Goal: Information Seeking & Learning: Learn about a topic

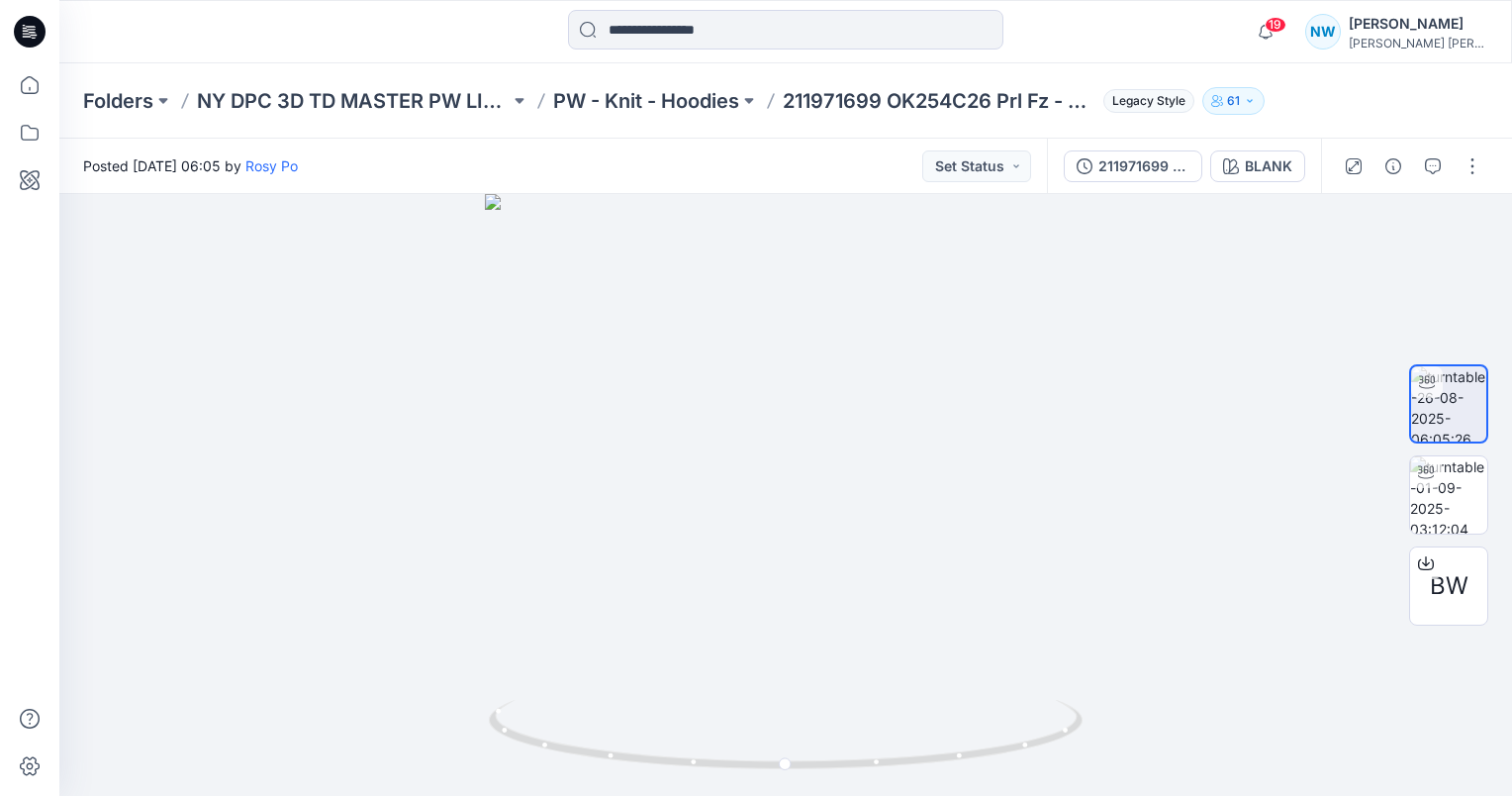
click at [667, 112] on p "PW - Knit - Hoodies" at bounding box center [647, 101] width 187 height 28
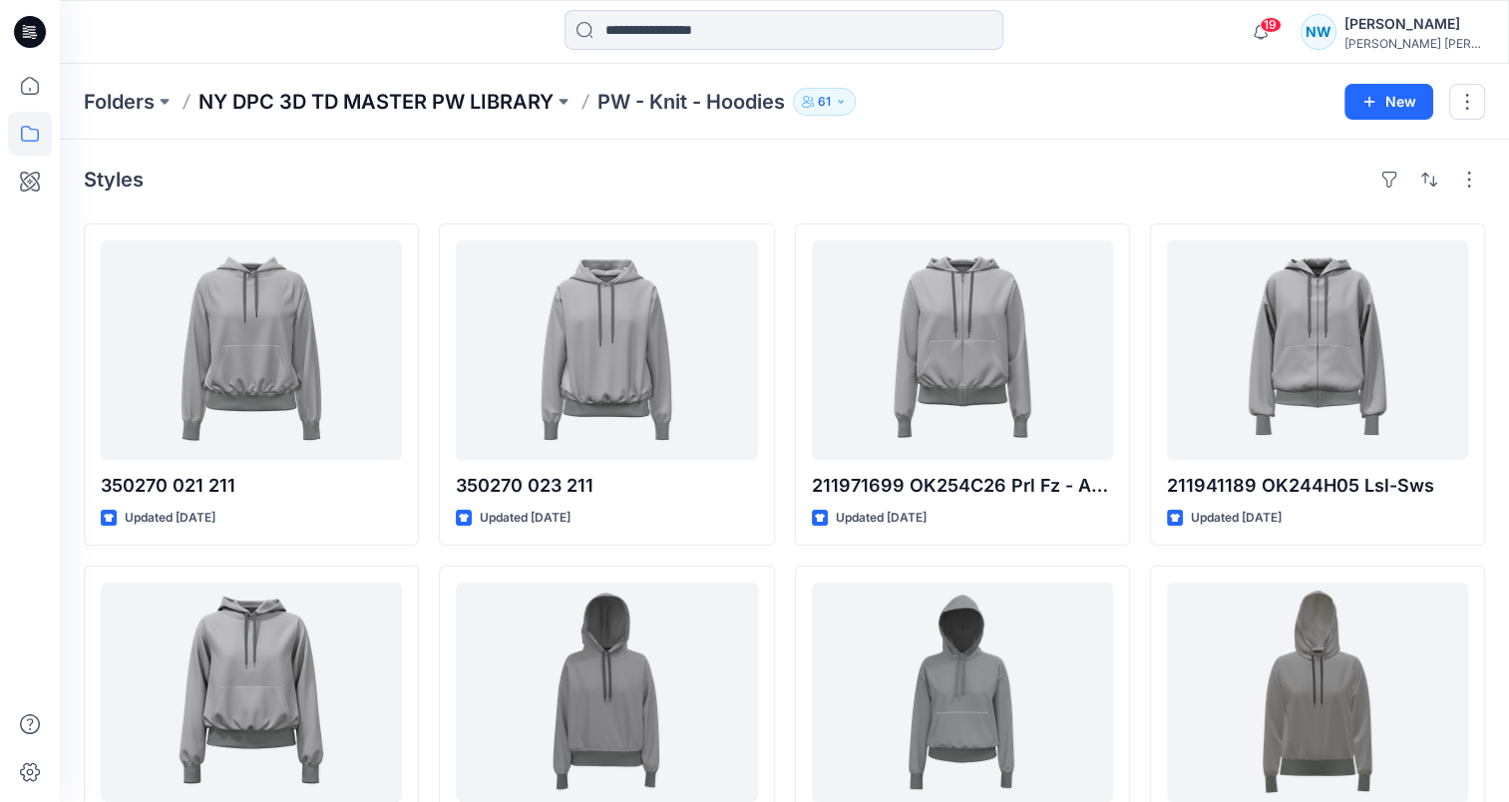
click at [485, 94] on p "NY DPC 3D TD MASTER PW LIBRARY" at bounding box center [375, 102] width 355 height 28
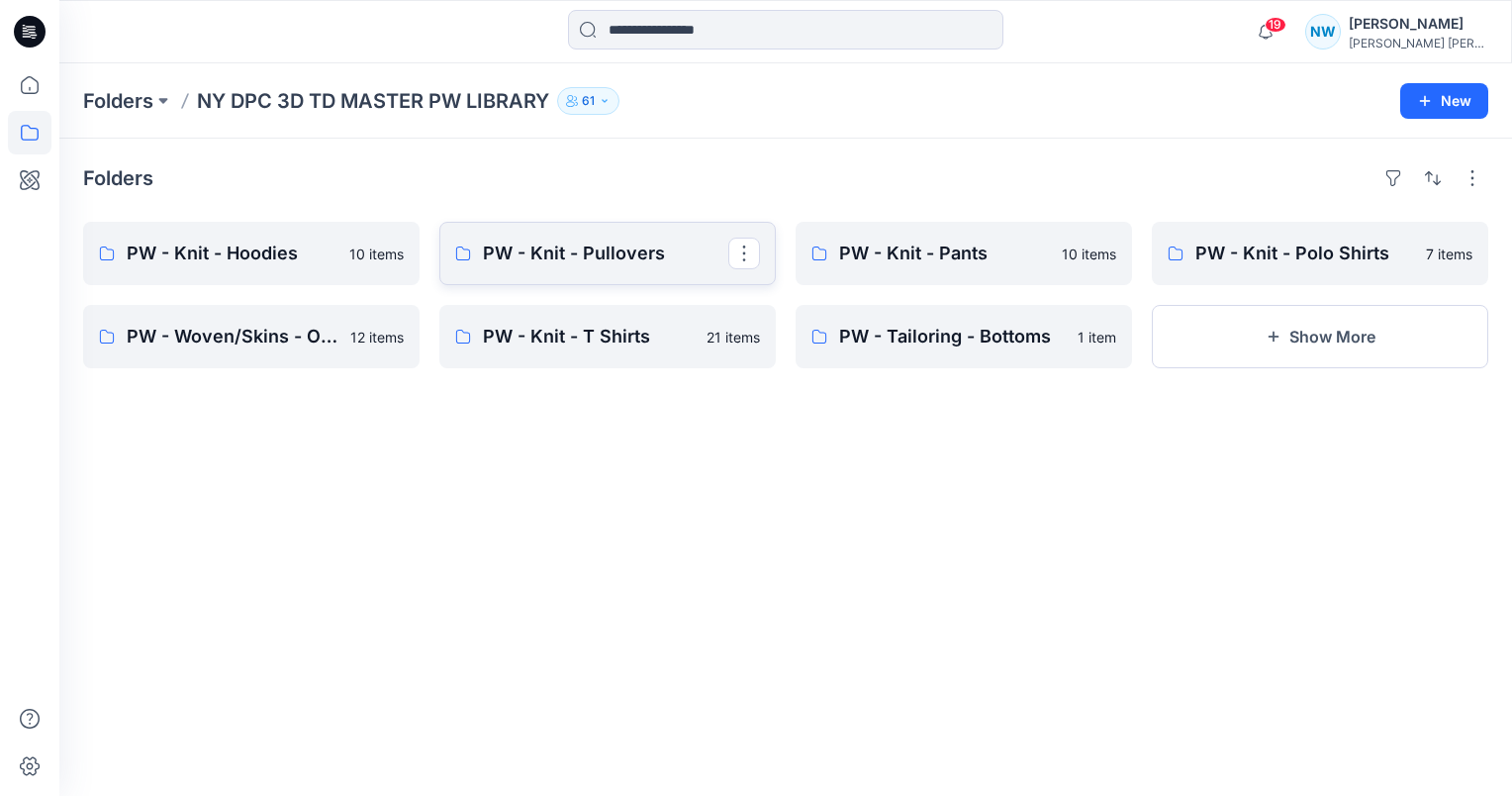
click at [576, 267] on link "PW - Knit - Pullovers" at bounding box center [607, 253] width 336 height 64
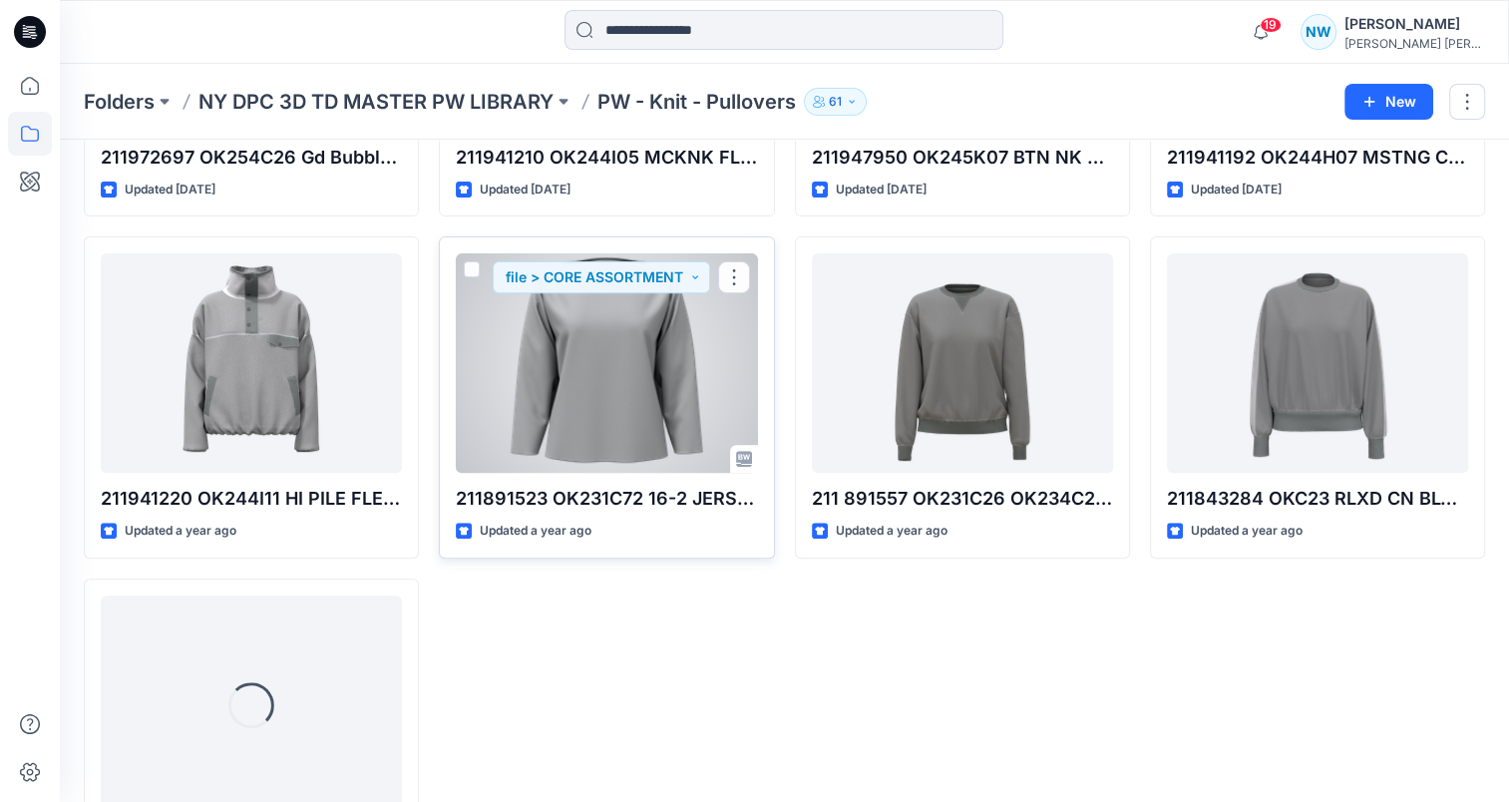
scroll to position [790, 0]
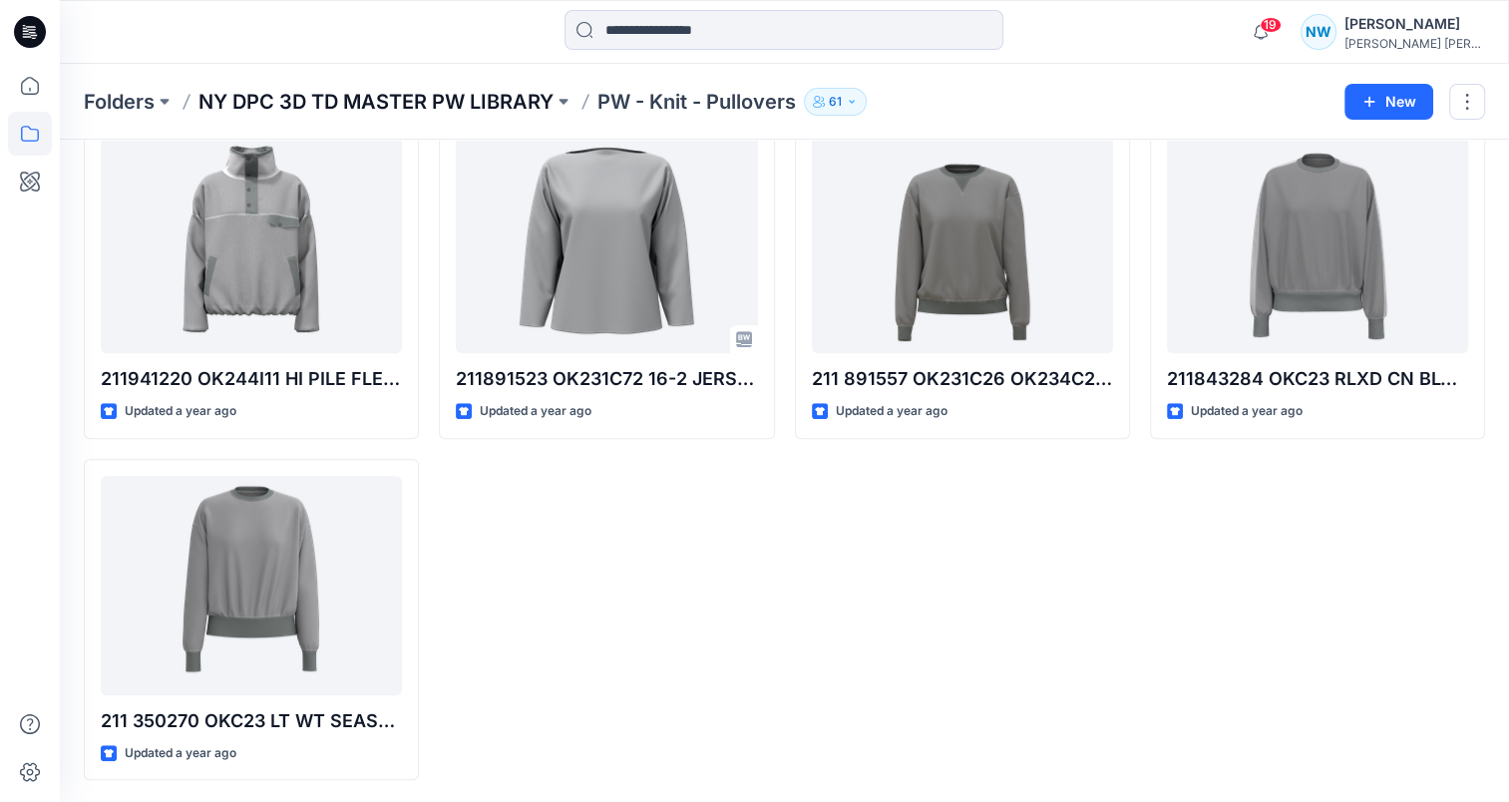
click at [519, 104] on p "NY DPC 3D TD MASTER PW LIBRARY" at bounding box center [375, 102] width 355 height 28
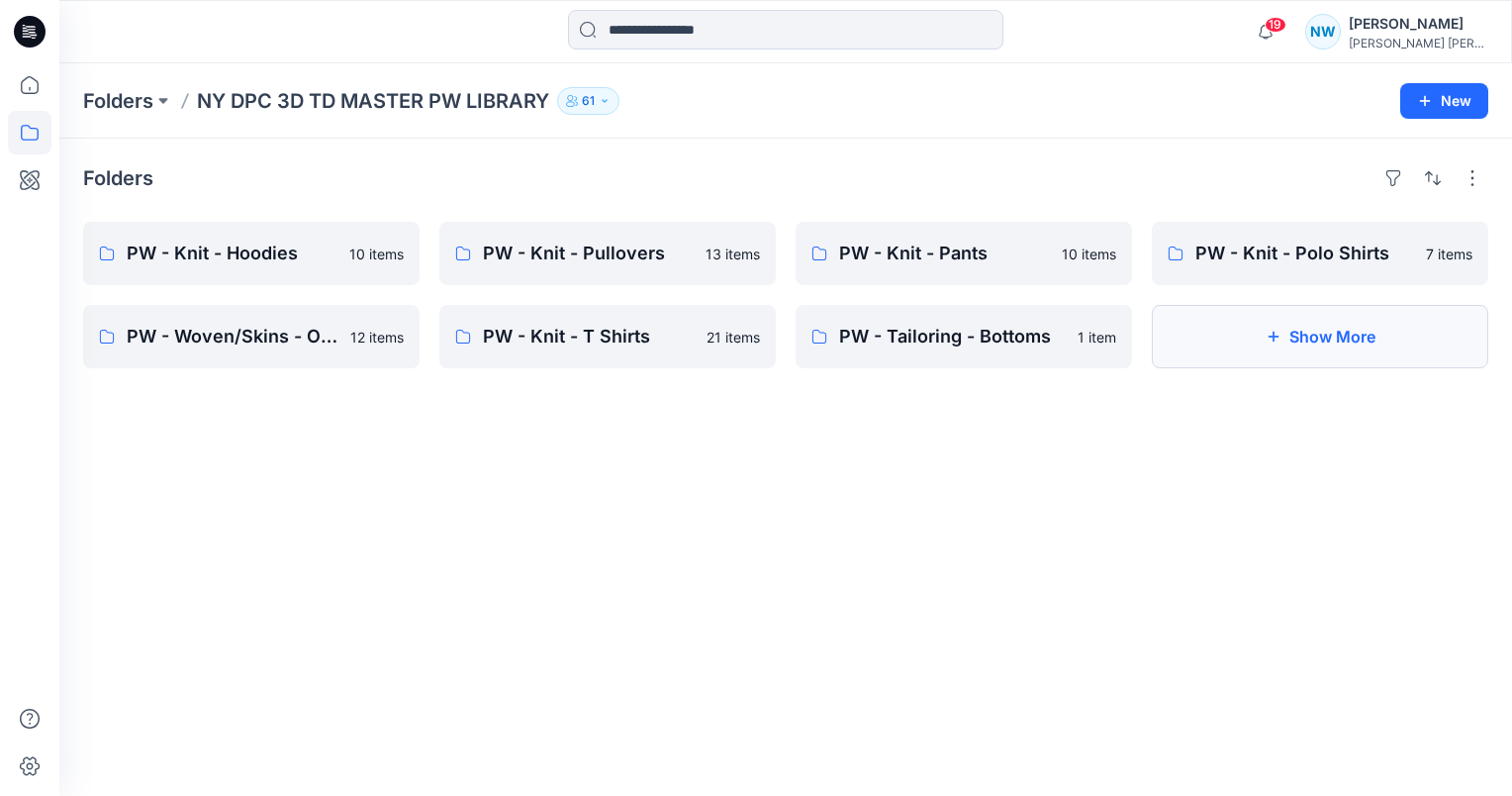
click at [1309, 326] on button "Show More" at bounding box center [1320, 336] width 336 height 64
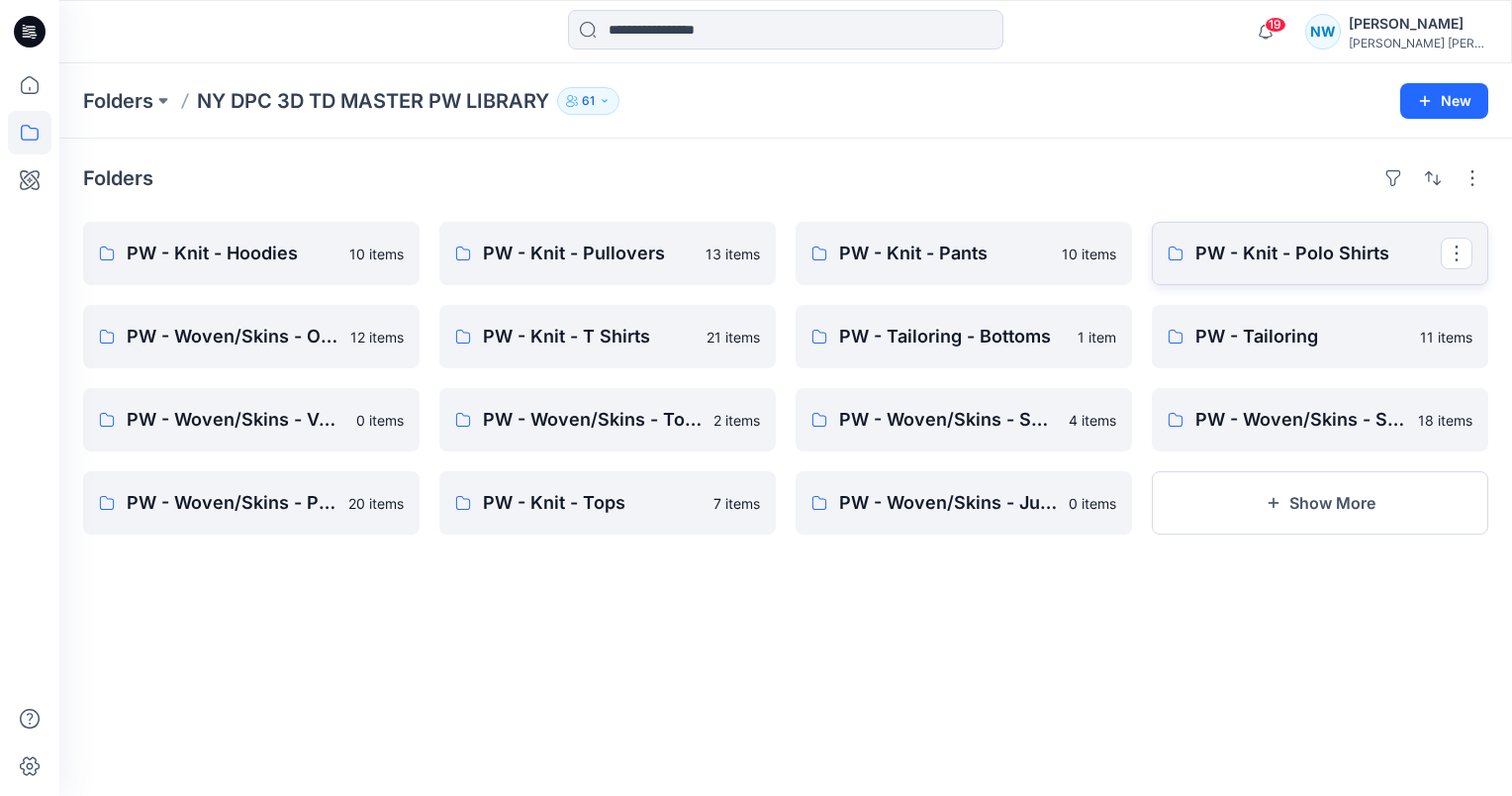
click at [1328, 270] on link "PW - Knit - Polo Shirts" at bounding box center [1320, 253] width 336 height 64
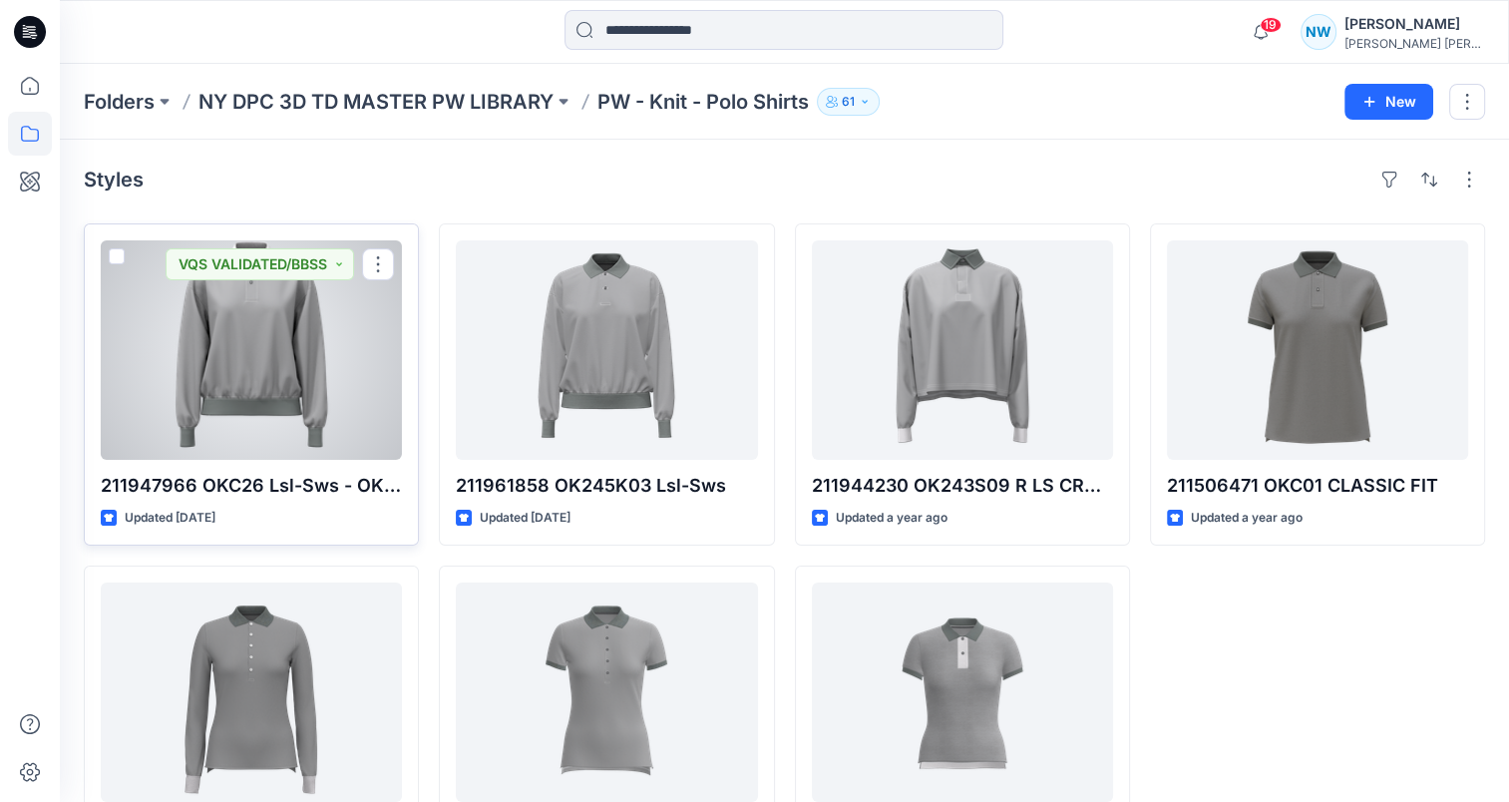
click at [304, 363] on div at bounding box center [251, 349] width 301 height 219
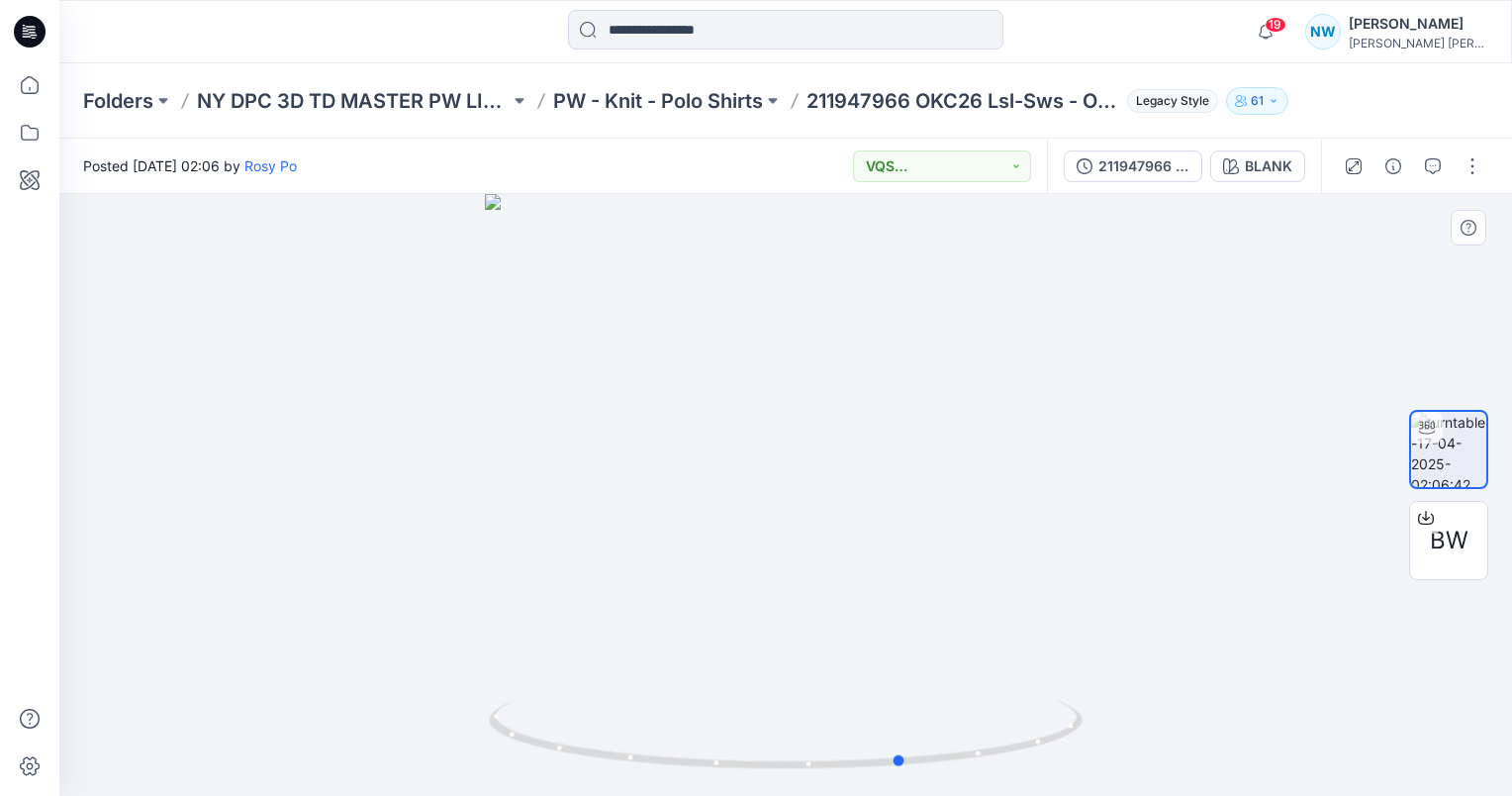
drag, startPoint x: 928, startPoint y: 499, endPoint x: 448, endPoint y: 499, distance: 480.0
click at [448, 499] on div at bounding box center [786, 495] width 1452 height 601
drag, startPoint x: 911, startPoint y: 102, endPoint x: 808, endPoint y: 95, distance: 103.2
click at [808, 95] on div "Folders NY DPC 3D TD MASTER PW LIBRARY PW - Knit - Polo Shirts 211947966 OKC26 …" at bounding box center [708, 101] width 1251 height 28
copy p "211947966"
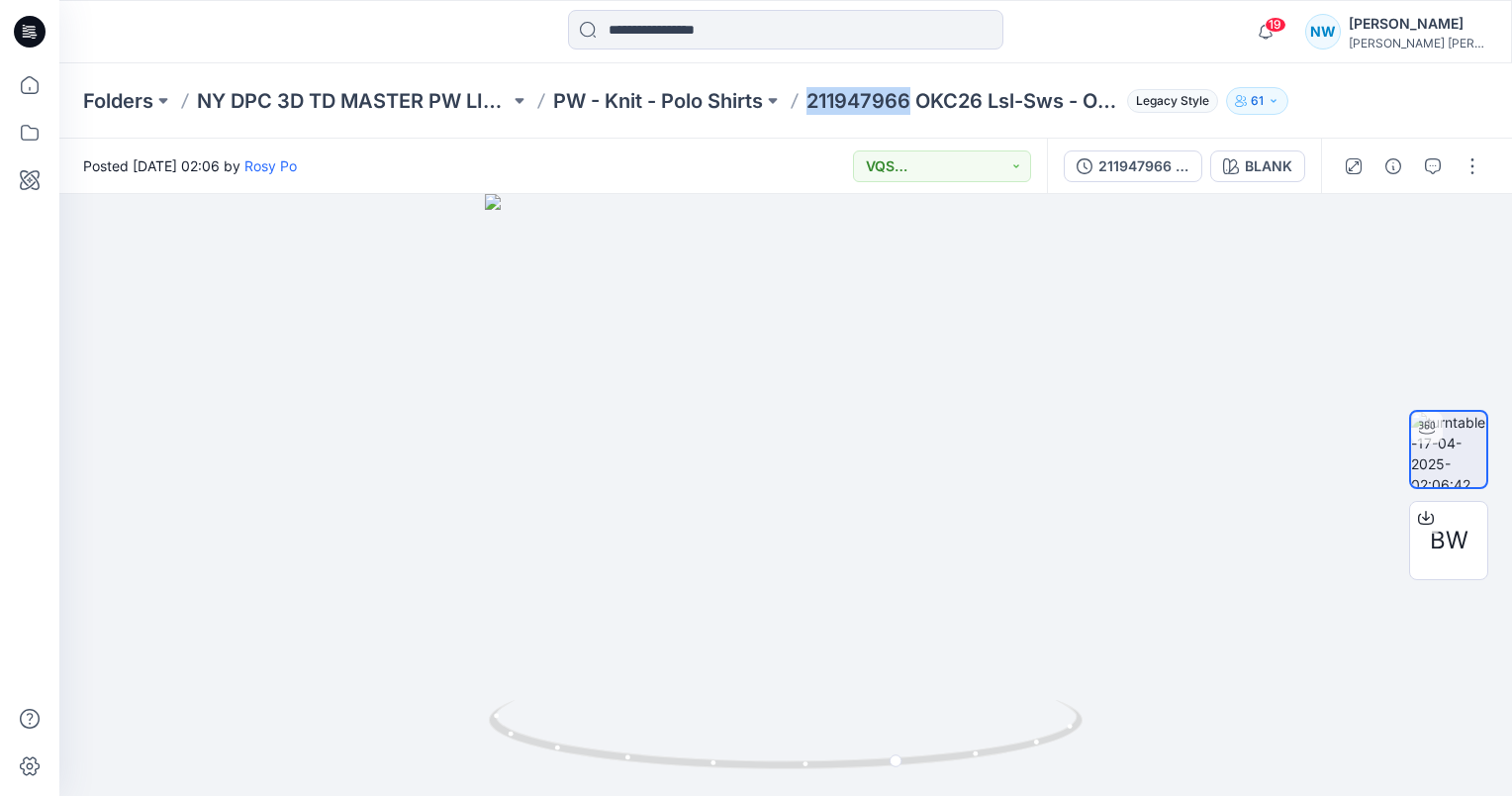
copy p "211947966"
drag, startPoint x: 971, startPoint y: 546, endPoint x: 907, endPoint y: 580, distance: 72.5
click at [909, 579] on div at bounding box center [786, 495] width 1452 height 601
